Goal: Task Accomplishment & Management: Use online tool/utility

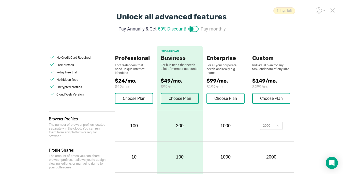
click at [256, 9] on icon at bounding box center [332, 10] width 5 height 5
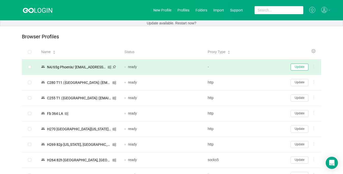
click at [256, 68] on button "Update" at bounding box center [299, 67] width 18 height 7
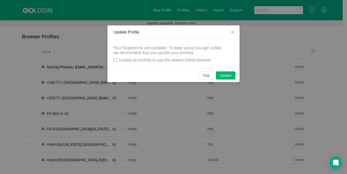
click at [115, 60] on input "Update all profiles to use the newest Orbita browser" at bounding box center [115, 59] width 3 height 3
checkbox input "true"
click at [206, 77] on button "Skip" at bounding box center [206, 75] width 15 height 8
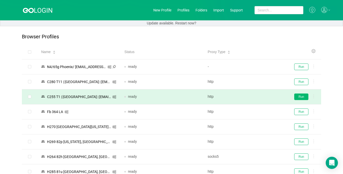
click at [256, 96] on button "Run" at bounding box center [301, 97] width 14 height 7
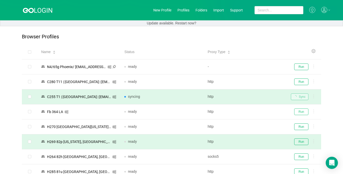
drag, startPoint x: 302, startPoint y: 111, endPoint x: 293, endPoint y: 139, distance: 29.3
click at [256, 111] on button "Run" at bounding box center [301, 112] width 14 height 7
click at [256, 139] on button "Run" at bounding box center [301, 141] width 14 height 7
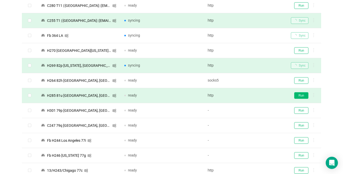
click at [256, 95] on button "Run" at bounding box center [301, 95] width 14 height 7
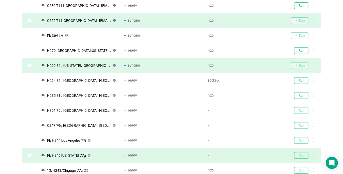
click at [256, 111] on button "Run" at bounding box center [301, 110] width 14 height 7
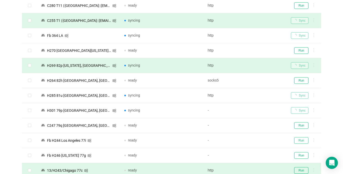
click at [256, 139] on button "Run" at bounding box center [301, 140] width 14 height 7
click at [256, 168] on button "Run" at bounding box center [301, 170] width 14 height 7
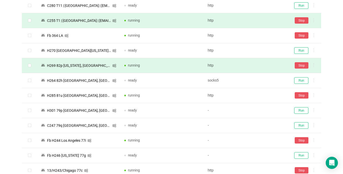
scroll to position [0, 0]
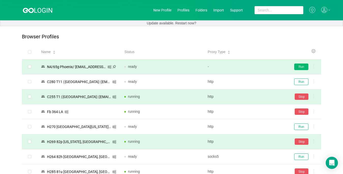
click at [256, 67] on button "Run" at bounding box center [301, 67] width 14 height 7
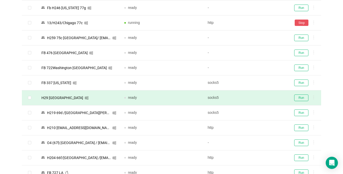
scroll to position [229, 0]
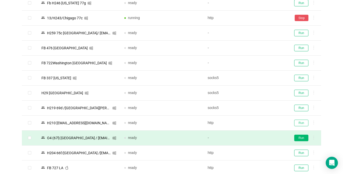
drag, startPoint x: 299, startPoint y: 124, endPoint x: 296, endPoint y: 140, distance: 16.5
click at [256, 123] on button "Run" at bounding box center [301, 123] width 14 height 7
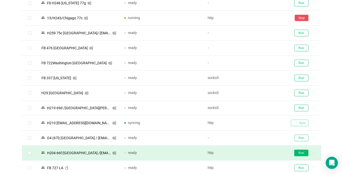
click at [256, 137] on button "Run" at bounding box center [301, 138] width 14 height 7
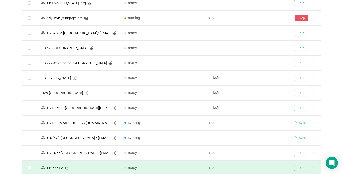
click at [256, 153] on button "Run" at bounding box center [301, 153] width 14 height 7
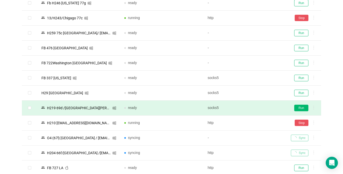
click at [256, 108] on button "Run" at bounding box center [301, 108] width 14 height 7
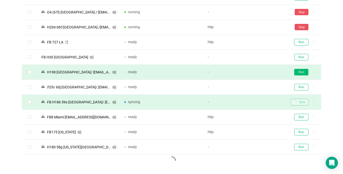
click at [256, 71] on button "Run" at bounding box center [301, 72] width 14 height 7
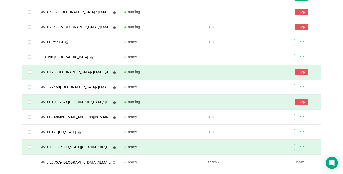
scroll to position [431, 0]
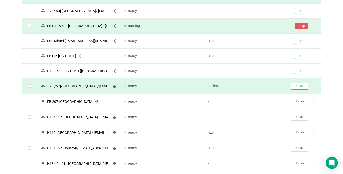
click at [256, 87] on button "Update" at bounding box center [299, 86] width 18 height 7
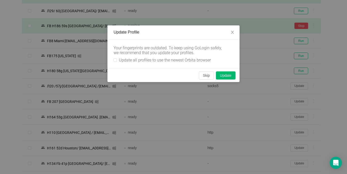
click at [112, 60] on div "Your fingerprints are outdated. To keep using GoLogin safely, we recommend that…" at bounding box center [173, 53] width 132 height 29
click at [115, 61] on input "Update all profiles to use the newest Orbita browser" at bounding box center [115, 59] width 3 height 3
checkbox input "true"
click at [206, 75] on button "Skip" at bounding box center [206, 75] width 15 height 8
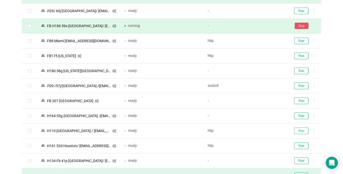
click at [256, 131] on button "Run" at bounding box center [301, 131] width 14 height 7
click at [256, 146] on button "Run" at bounding box center [301, 146] width 14 height 7
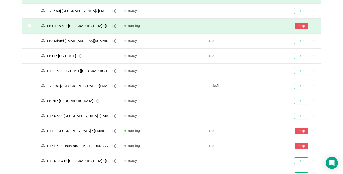
scroll to position [507, 0]
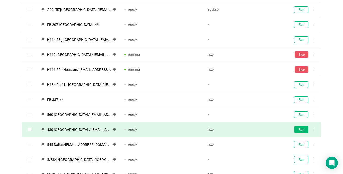
click at [256, 130] on button "Run" at bounding box center [301, 129] width 14 height 7
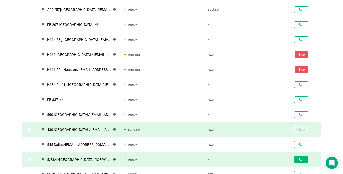
click at [256, 160] on button "Run" at bounding box center [301, 159] width 14 height 7
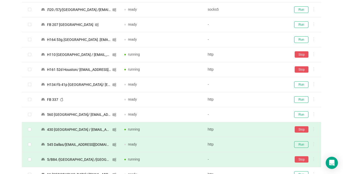
scroll to position [609, 0]
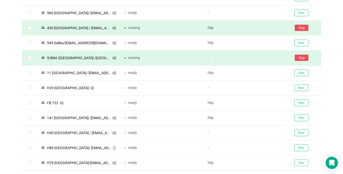
click at [256, 160] on button "Run" at bounding box center [301, 163] width 14 height 7
